Goal: Information Seeking & Learning: Learn about a topic

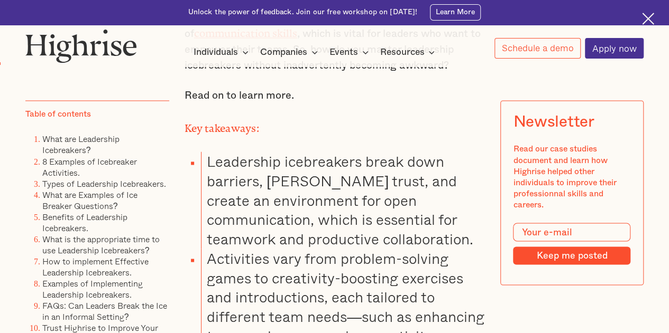
scroll to position [898, 0]
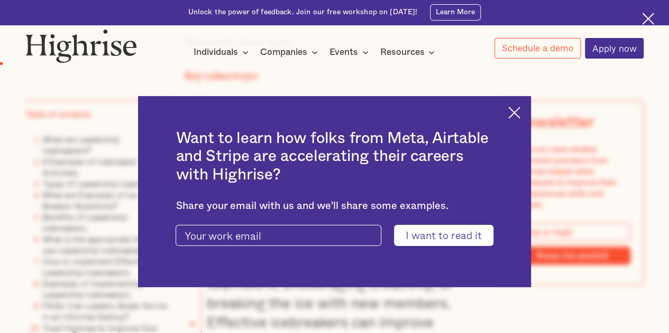
click at [520, 113] on img at bounding box center [514, 113] width 12 height 12
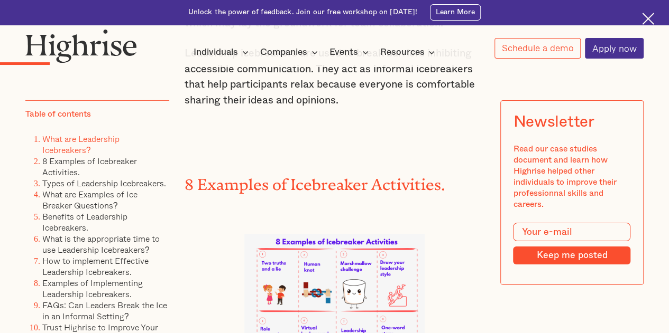
scroll to position [1797, 0]
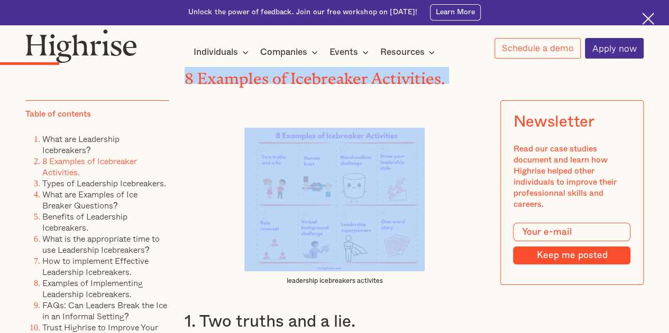
drag, startPoint x: 184, startPoint y: 79, endPoint x: 305, endPoint y: 184, distance: 160.7
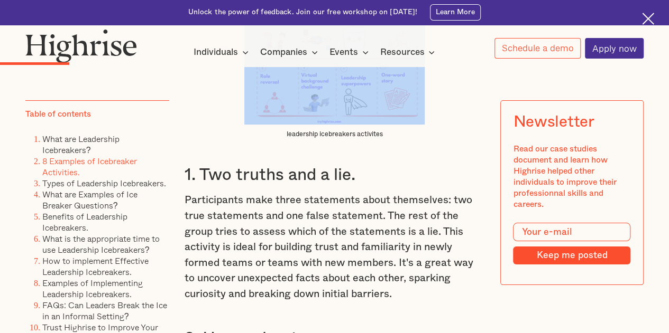
scroll to position [1955, 0]
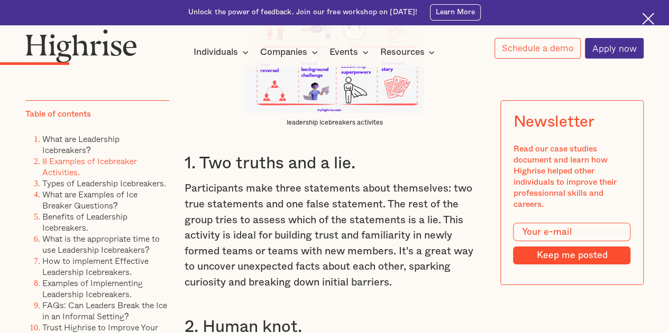
click at [198, 167] on h3 "1. Two truths and a lie." at bounding box center [334, 163] width 300 height 21
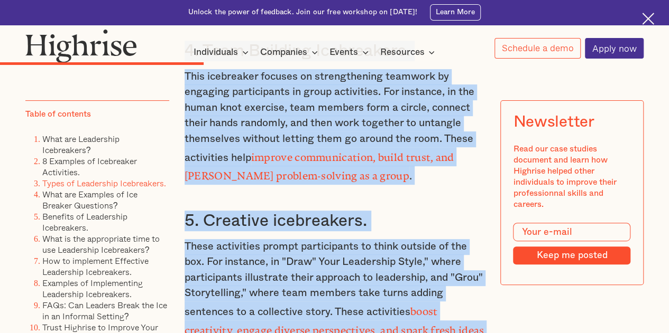
scroll to position [4153, 0]
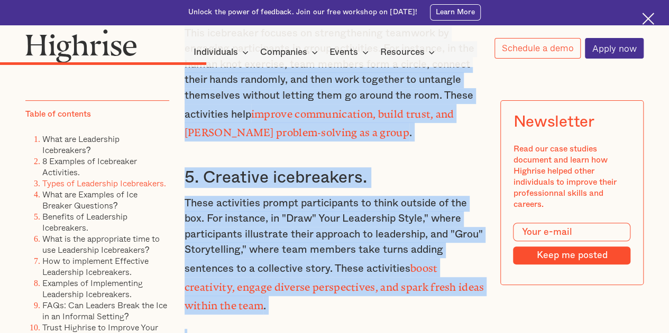
drag, startPoint x: 187, startPoint y: 170, endPoint x: 368, endPoint y: 323, distance: 237.0
copy div ". Lor ipsumd sit a con. Adipiscingel sedd eiusm temporinci utlab etdolorema: al…"
